Goal: Use online tool/utility: Utilize a website feature to perform a specific function

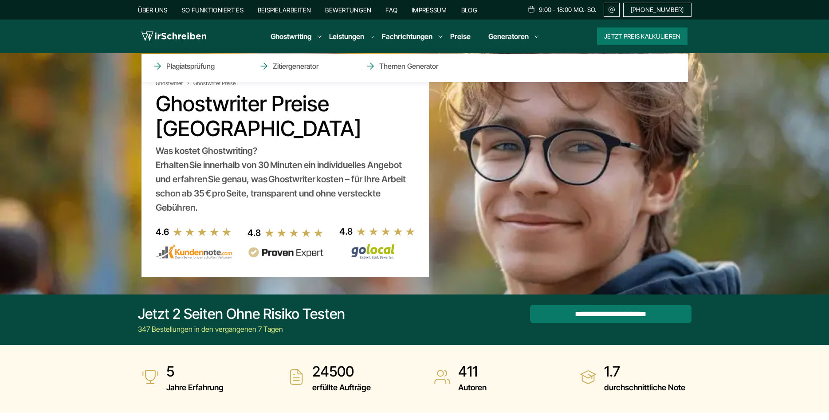
click at [509, 35] on li "Generatoren Plagiatsprüfung Zitiergenerator Themen Generator" at bounding box center [508, 36] width 40 height 11
click at [529, 37] on li "Generatoren Plagiatsprüfung Zitiergenerator Themen Generator" at bounding box center [508, 36] width 40 height 11
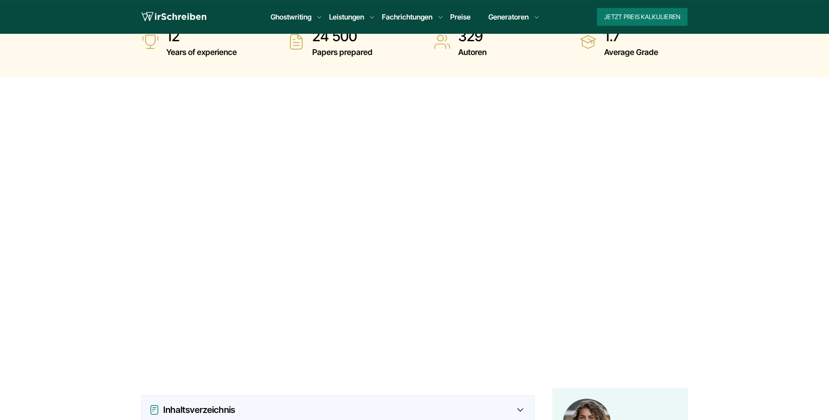
scroll to position [317, 0]
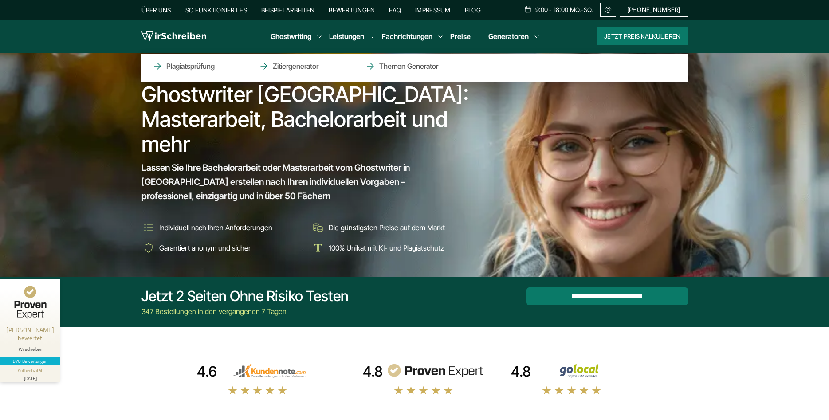
click at [529, 37] on li "Generatoren Plagiatsprüfung Zitiergenerator Themen Generator" at bounding box center [508, 36] width 40 height 11
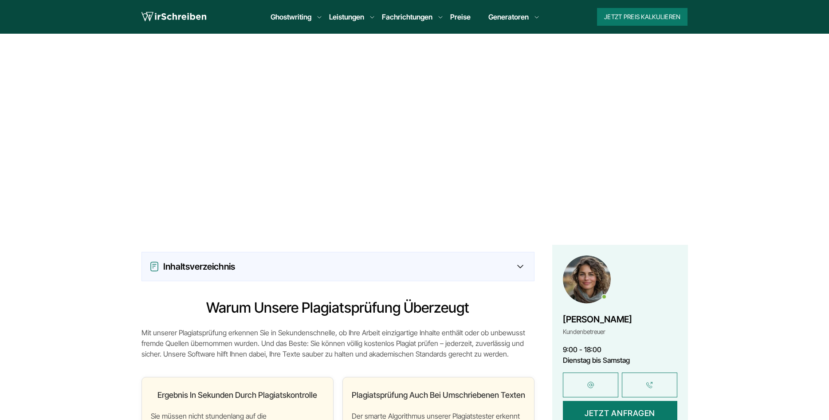
scroll to position [271, 0]
